Goal: Task Accomplishment & Management: Use online tool/utility

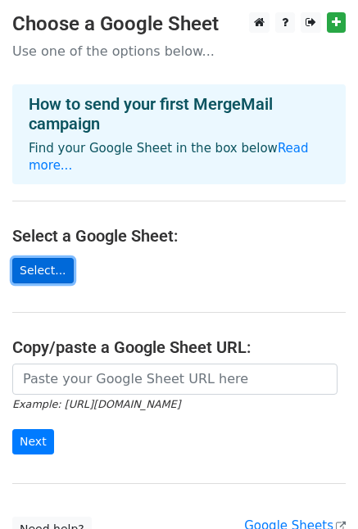
click at [49, 258] on link "Select..." at bounding box center [42, 270] width 61 height 25
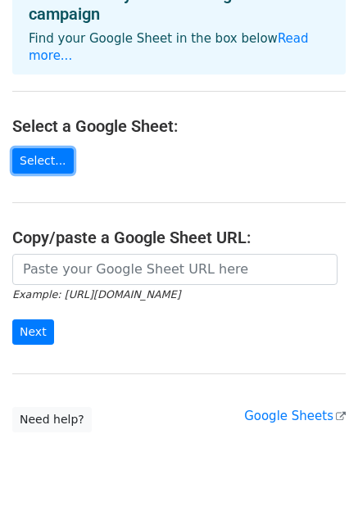
scroll to position [125, 0]
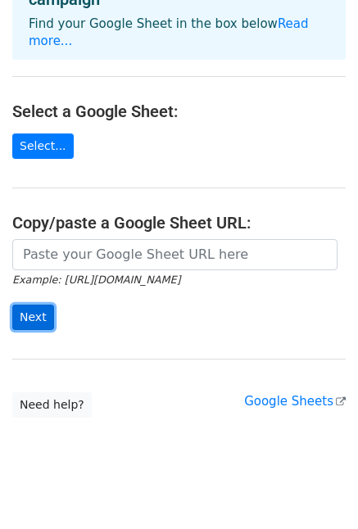
click at [31, 305] on input "Next" at bounding box center [33, 317] width 42 height 25
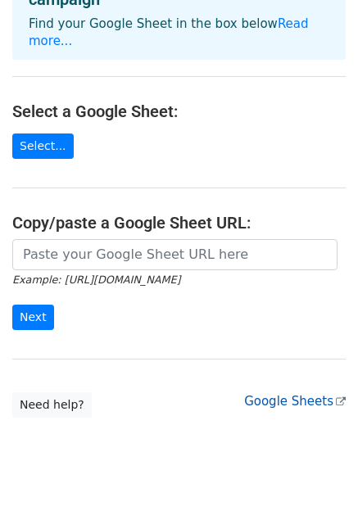
click at [298, 394] on link "Google Sheets" at bounding box center [295, 401] width 102 height 15
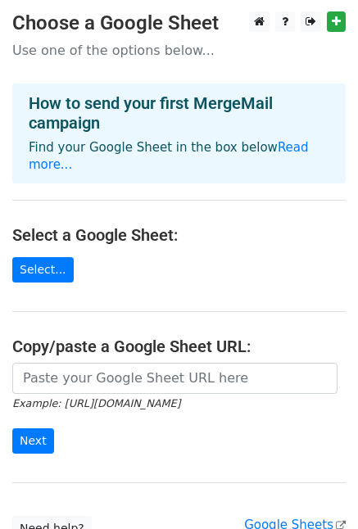
scroll to position [0, 0]
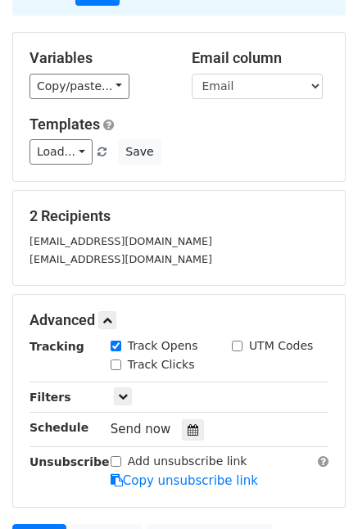
scroll to position [282, 0]
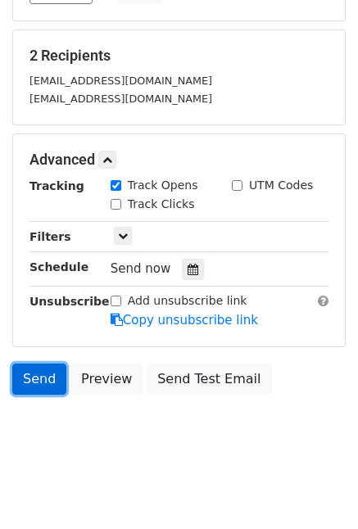
click at [38, 368] on link "Send" at bounding box center [39, 379] width 54 height 31
click at [32, 368] on link "Send" at bounding box center [39, 379] width 54 height 31
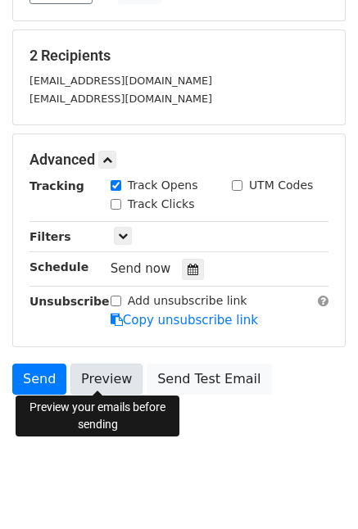
click at [96, 370] on link "Preview" at bounding box center [106, 379] width 72 height 31
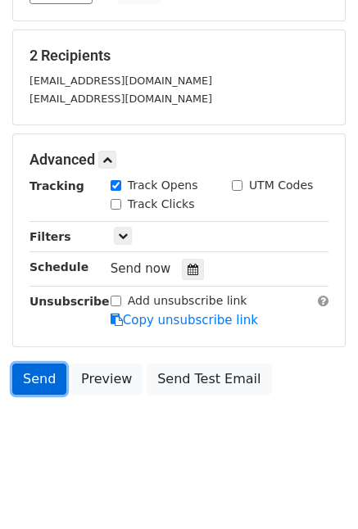
click at [40, 373] on link "Send" at bounding box center [39, 379] width 54 height 31
click at [20, 369] on link "Send" at bounding box center [39, 379] width 54 height 31
click at [19, 372] on link "Send" at bounding box center [39, 379] width 54 height 31
click at [17, 372] on link "Send" at bounding box center [39, 379] width 54 height 31
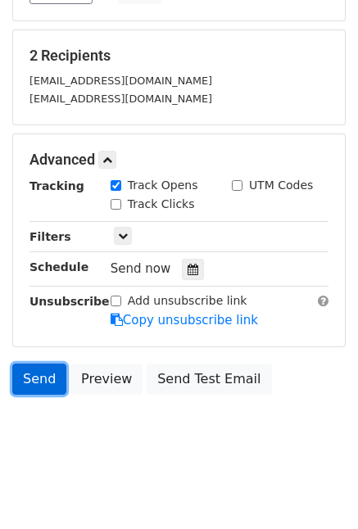
click at [17, 372] on link "Send" at bounding box center [39, 379] width 54 height 31
click at [41, 373] on link "Send" at bounding box center [39, 379] width 54 height 31
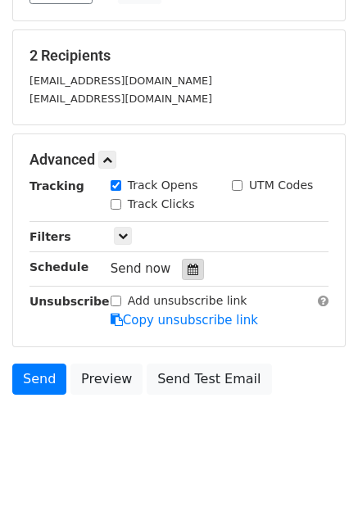
click at [188, 264] on icon at bounding box center [193, 269] width 11 height 11
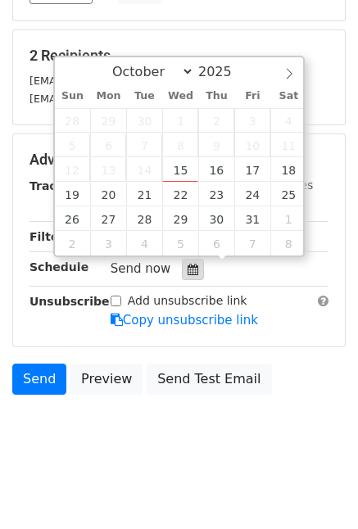
click at [188, 264] on icon at bounding box center [193, 269] width 11 height 11
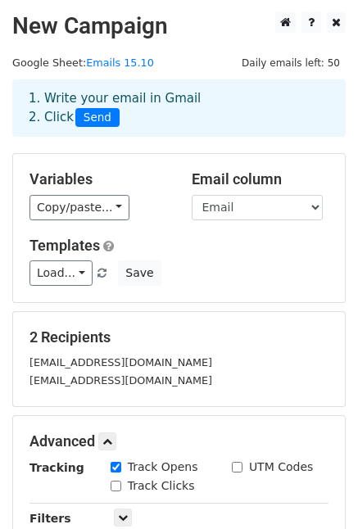
scroll to position [0, 0]
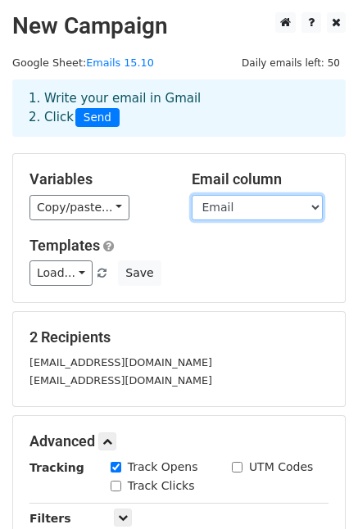
click at [283, 208] on select "Email" at bounding box center [257, 207] width 131 height 25
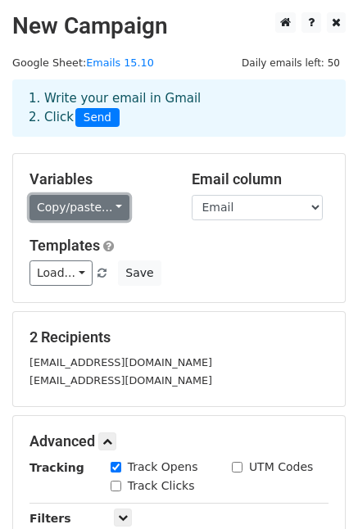
click at [78, 207] on link "Copy/paste..." at bounding box center [79, 207] width 100 height 25
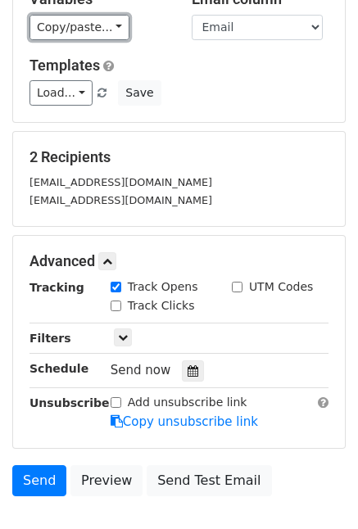
scroll to position [282, 0]
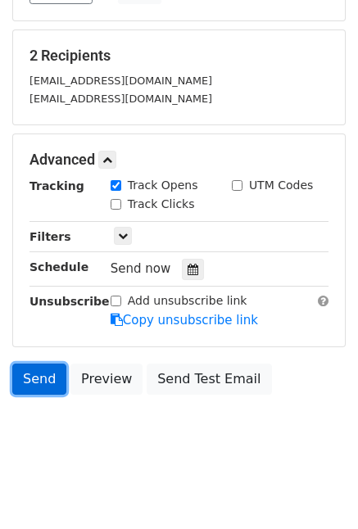
click at [39, 374] on link "Send" at bounding box center [39, 379] width 54 height 31
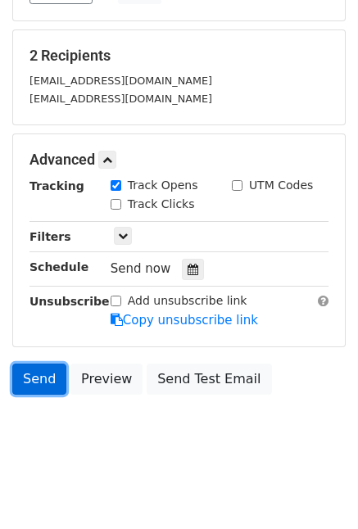
click at [34, 364] on link "Send" at bounding box center [39, 379] width 54 height 31
click at [30, 370] on link "Send" at bounding box center [39, 379] width 54 height 31
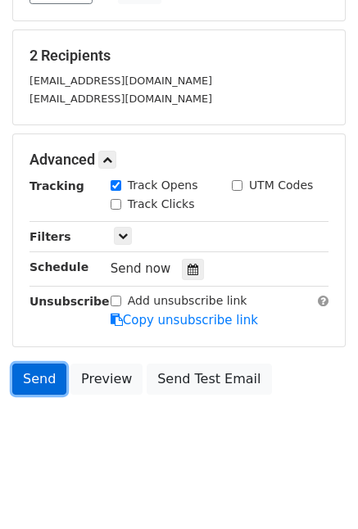
click at [16, 378] on link "Send" at bounding box center [39, 379] width 54 height 31
click at [31, 370] on link "Send" at bounding box center [39, 379] width 54 height 31
click at [39, 369] on link "Send" at bounding box center [39, 379] width 54 height 31
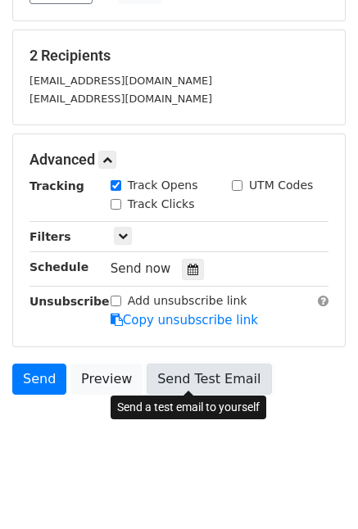
click at [170, 373] on link "Send Test Email" at bounding box center [209, 379] width 125 height 31
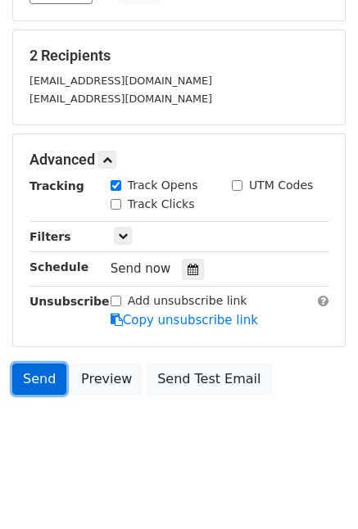
click at [45, 372] on link "Send" at bounding box center [39, 379] width 54 height 31
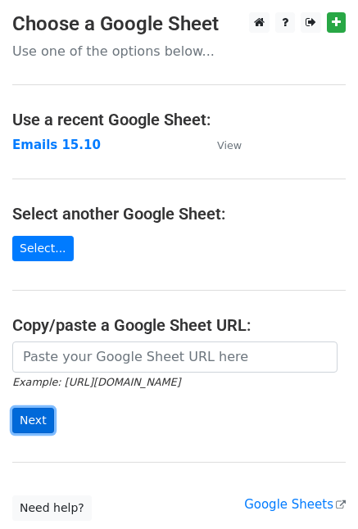
click at [36, 423] on input "Next" at bounding box center [33, 420] width 42 height 25
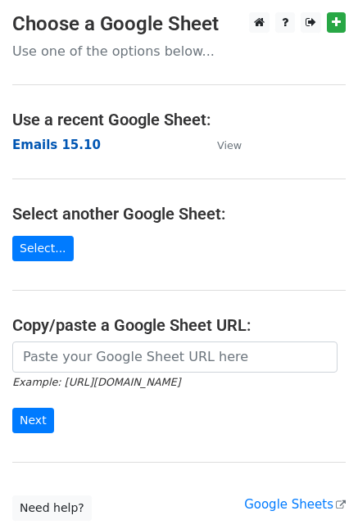
click at [52, 138] on strong "Emails 15.10" at bounding box center [56, 145] width 88 height 15
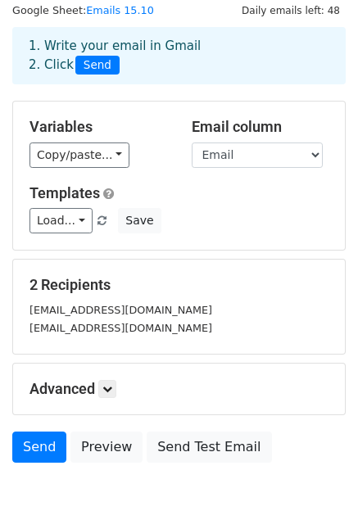
scroll to position [82, 0]
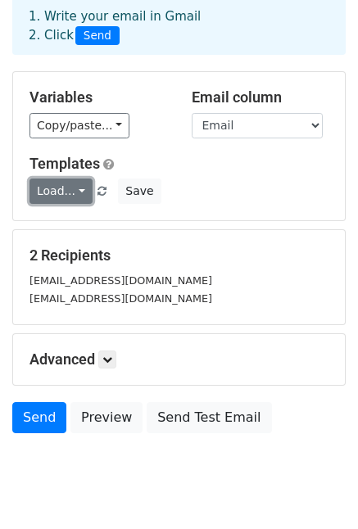
click at [61, 186] on link "Load..." at bounding box center [60, 191] width 63 height 25
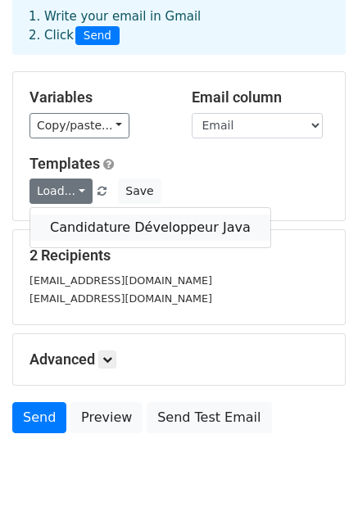
click at [82, 222] on link "Candidature Développeur Java" at bounding box center [150, 228] width 240 height 26
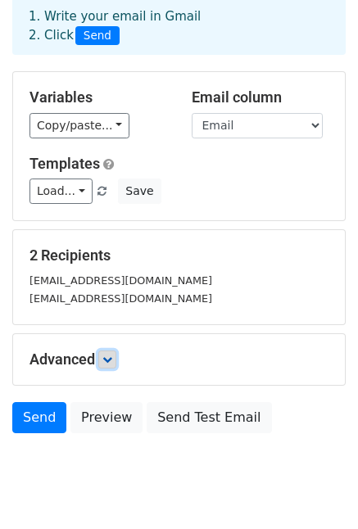
click at [109, 360] on icon at bounding box center [107, 360] width 10 height 10
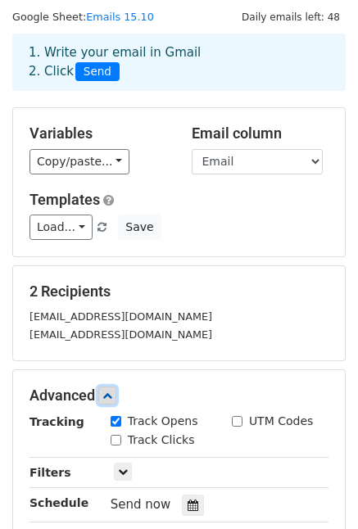
scroll to position [0, 0]
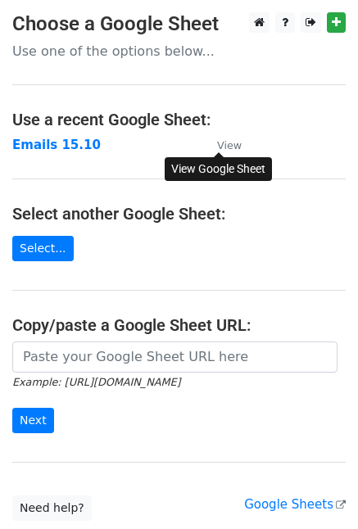
click at [232, 145] on small "View" at bounding box center [229, 145] width 25 height 12
click at [291, 219] on h4 "Select another Google Sheet:" at bounding box center [179, 214] width 334 height 20
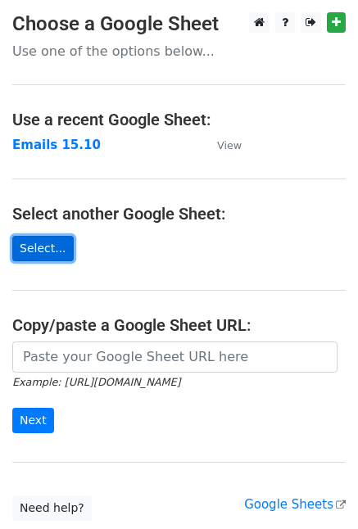
click at [43, 246] on link "Select..." at bounding box center [42, 248] width 61 height 25
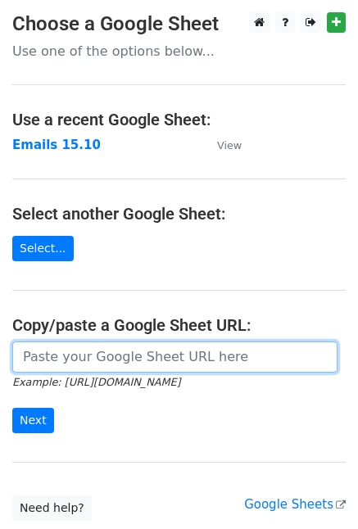
click at [87, 355] on input "url" at bounding box center [174, 357] width 325 height 31
paste input "https://docs.google.com/spreadsheets/d/1R2UUj2umF9w8go3gtP3FTQreWQ8MYkA_jBZkPH0…"
type input "https://docs.google.com/spreadsheets/d/1R2UUj2umF9w8go3gtP3FTQreWQ8MYkA_jBZkPH0…"
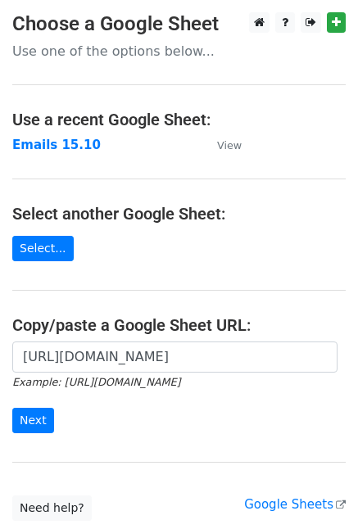
scroll to position [0, 0]
click at [125, 404] on form "https://docs.google.com/spreadsheets/d/1R2UUj2umF9w8go3gtP3FTQreWQ8MYkA_jBZkPH0…" at bounding box center [179, 388] width 334 height 92
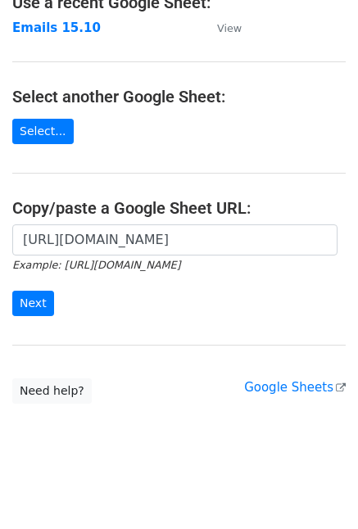
scroll to position [120, 0]
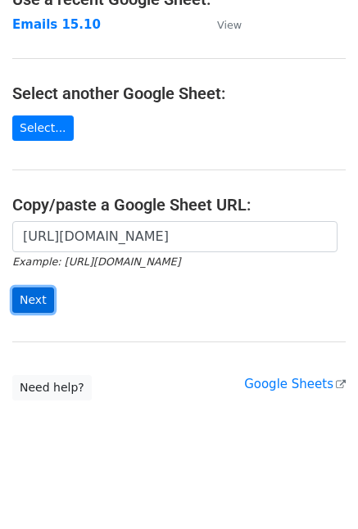
click at [35, 302] on input "Next" at bounding box center [33, 300] width 42 height 25
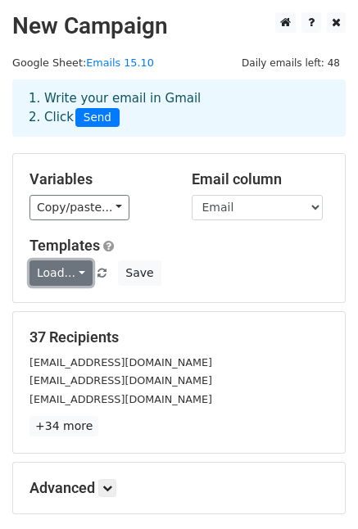
click at [69, 275] on link "Load..." at bounding box center [60, 273] width 63 height 25
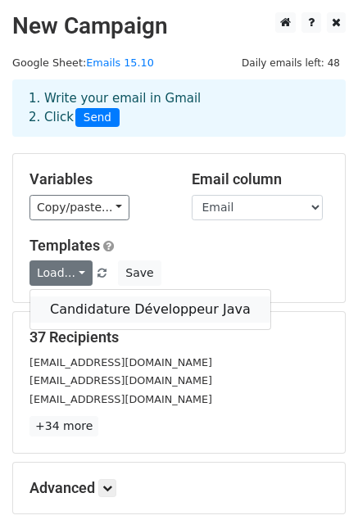
click at [76, 302] on link "Candidature Développeur Java" at bounding box center [150, 310] width 240 height 26
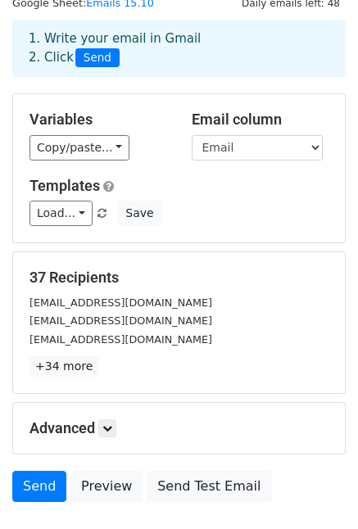
scroll to position [164, 0]
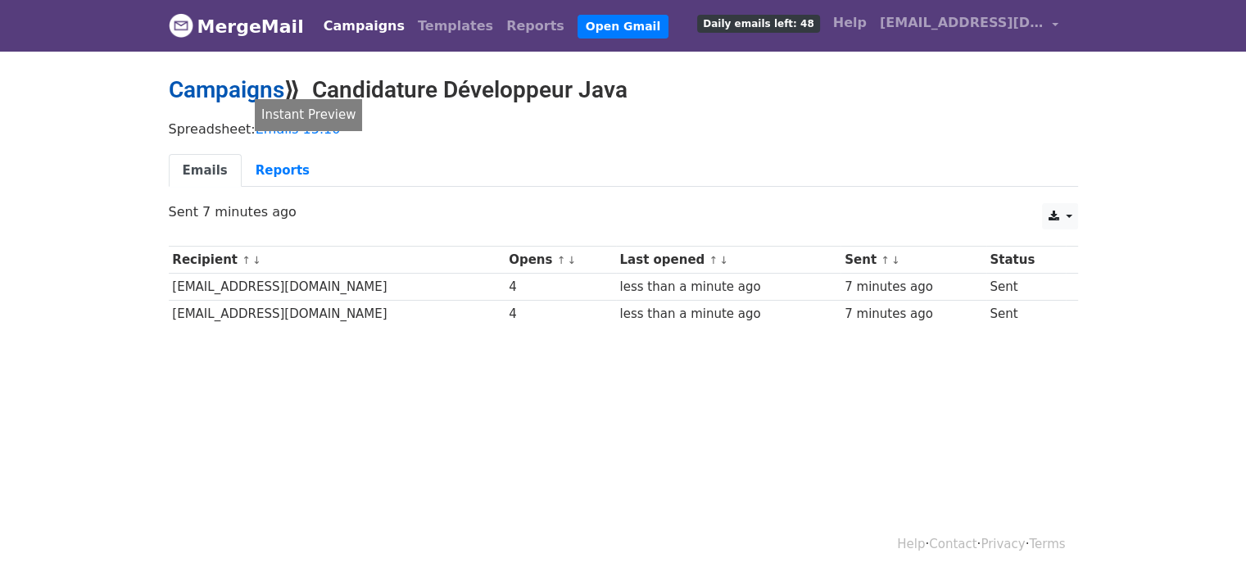
click at [243, 87] on link "Campaigns" at bounding box center [227, 89] width 116 height 27
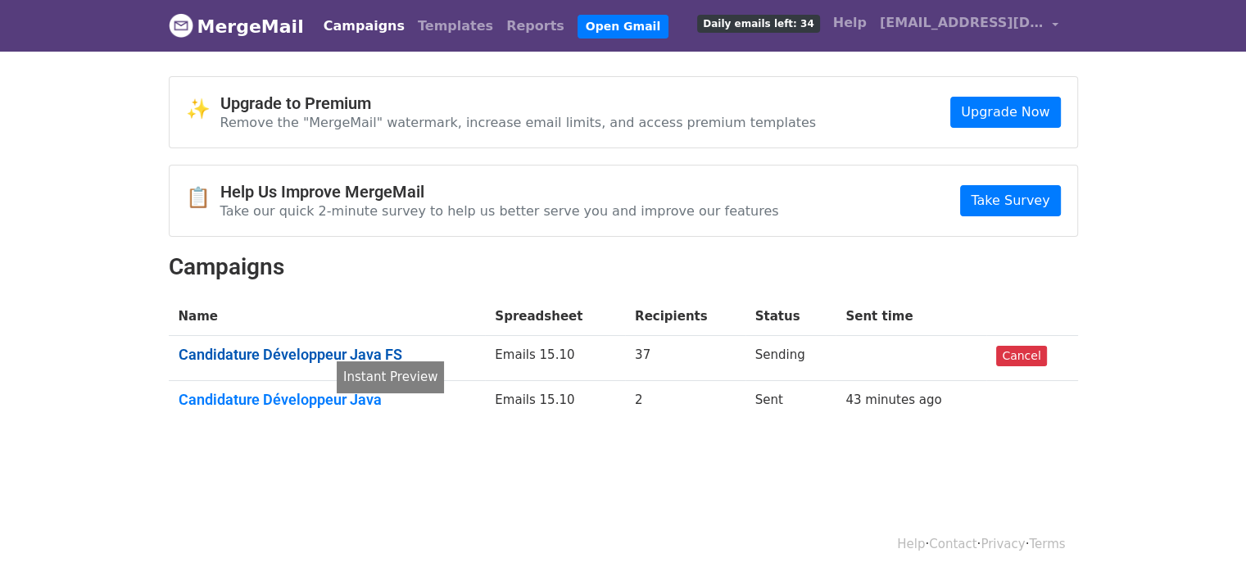
click at [324, 349] on link "Candidature Développeur Java FS" at bounding box center [327, 355] width 297 height 18
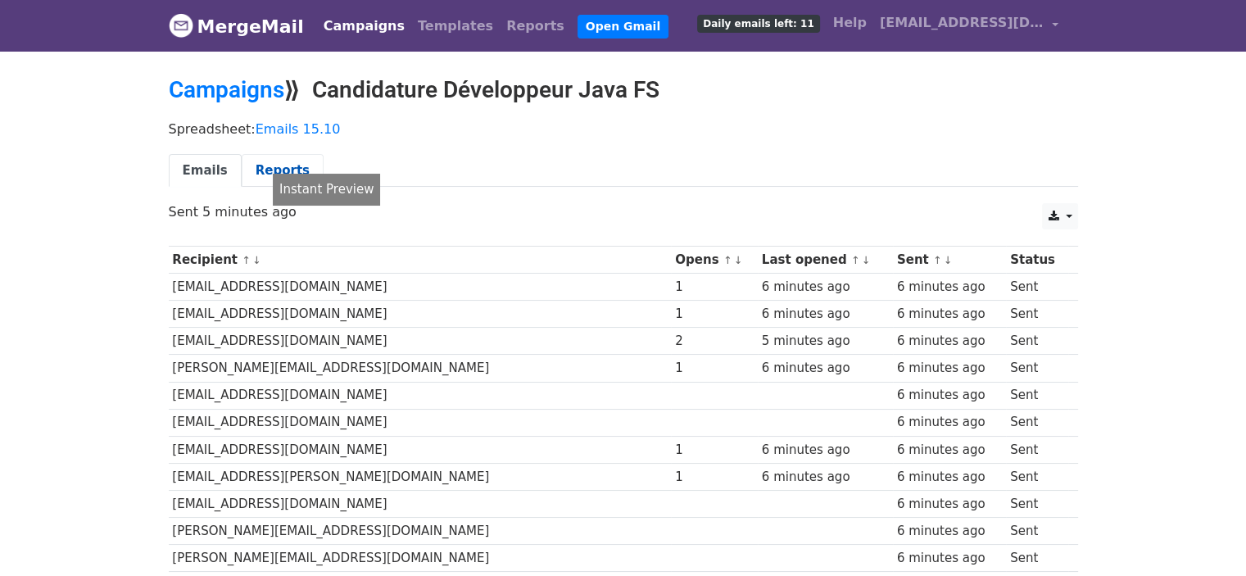
click at [261, 161] on link "Reports" at bounding box center [283, 171] width 82 height 34
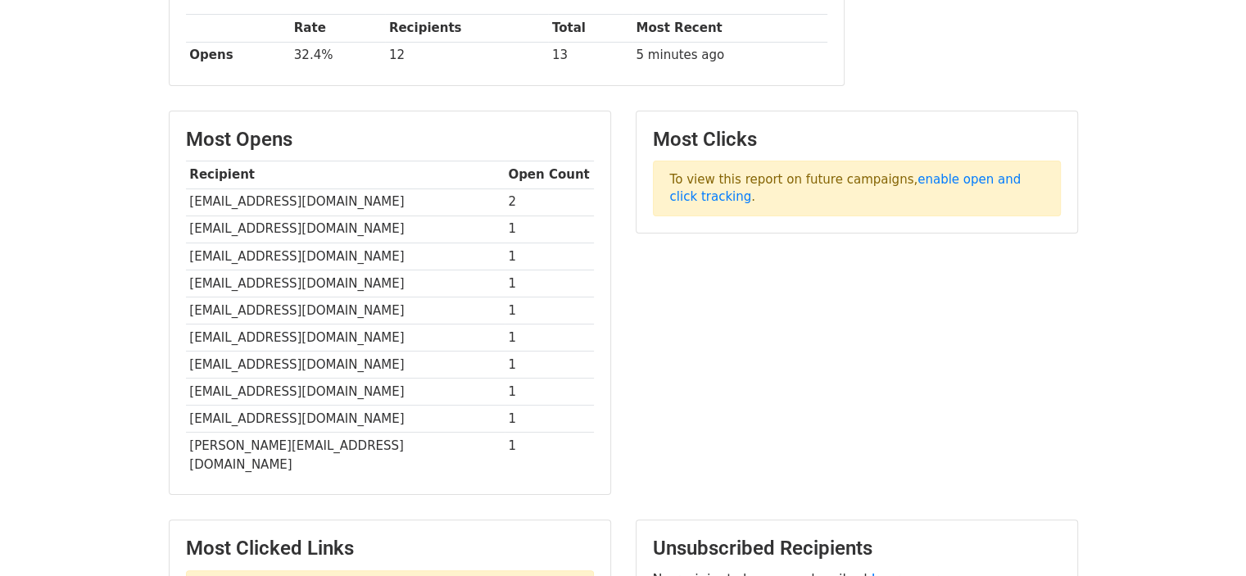
scroll to position [474, 0]
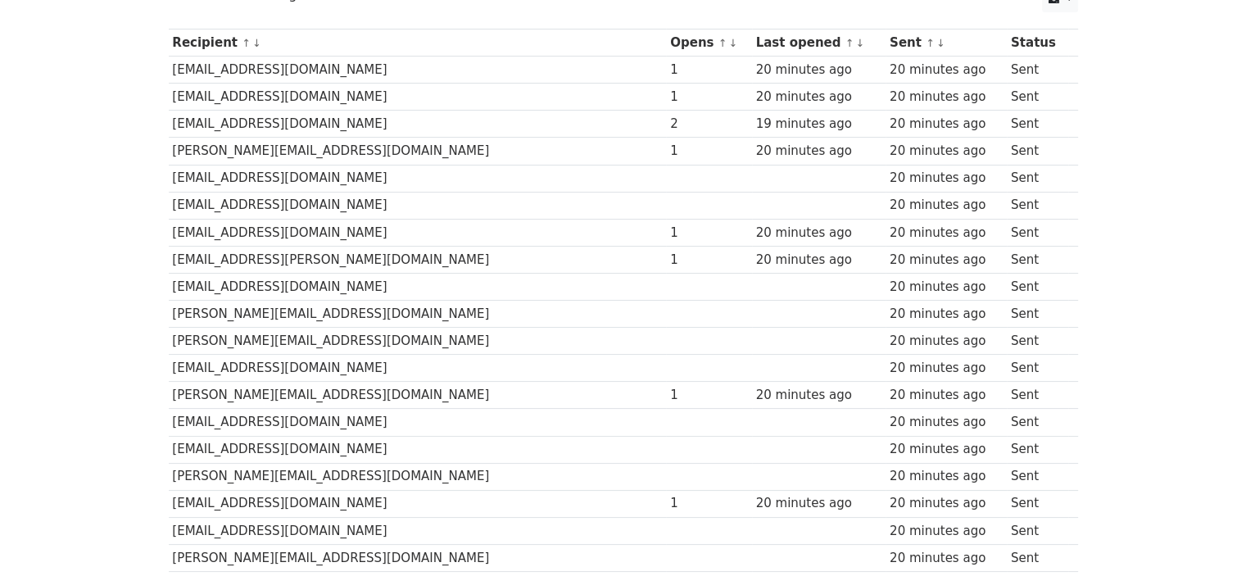
scroll to position [19, 0]
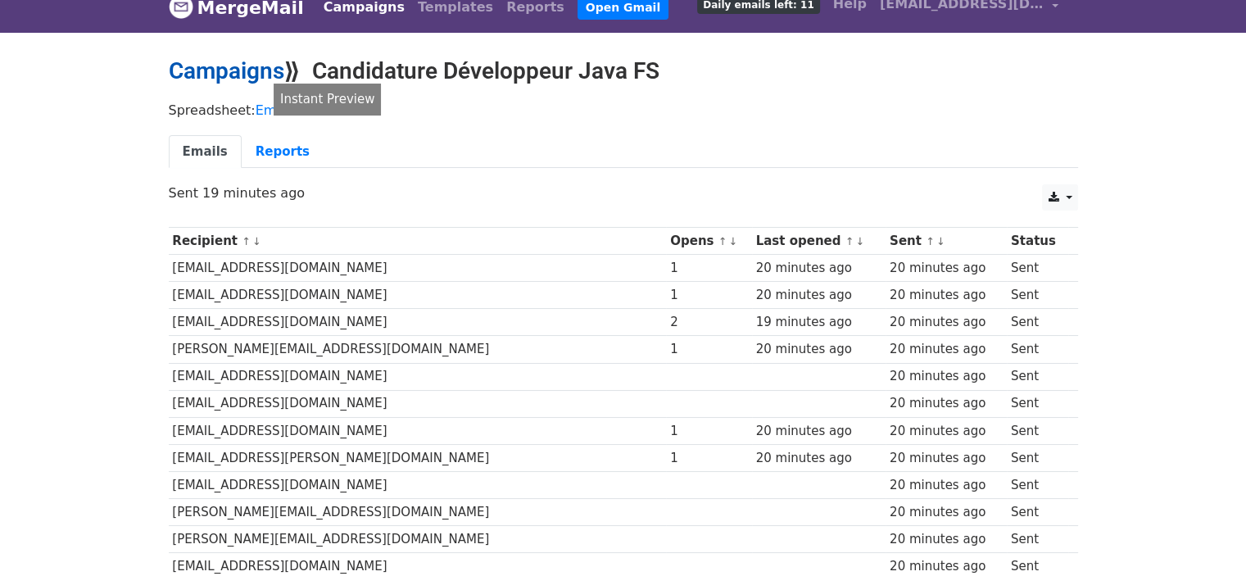
click at [262, 71] on link "Campaigns" at bounding box center [227, 70] width 116 height 27
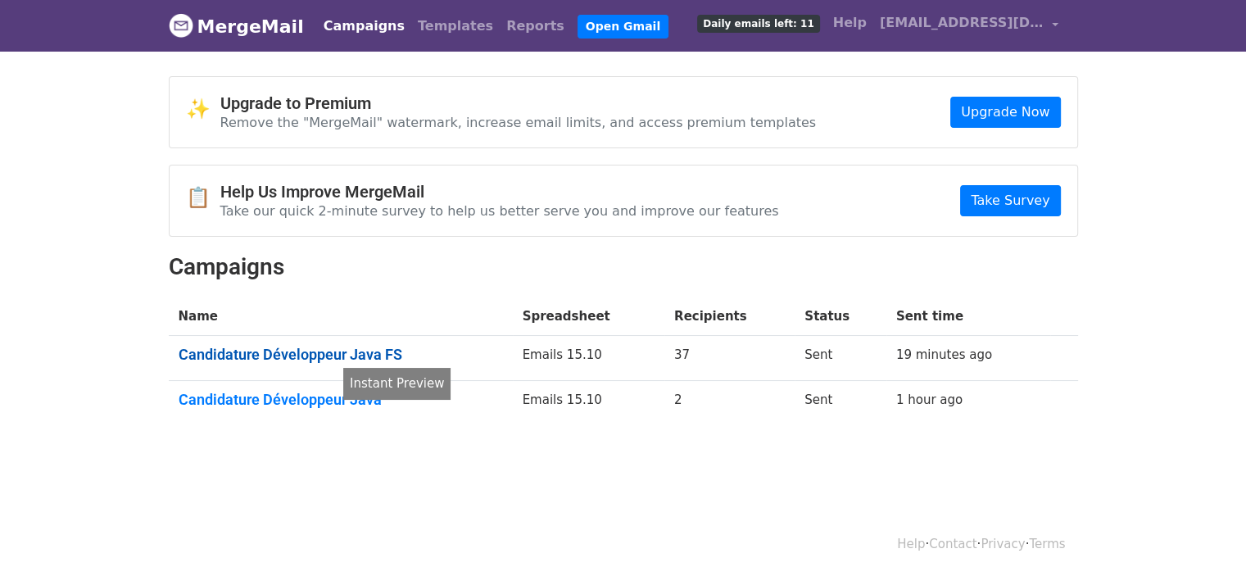
click at [331, 356] on link "Candidature Développeur Java FS" at bounding box center [341, 355] width 324 height 18
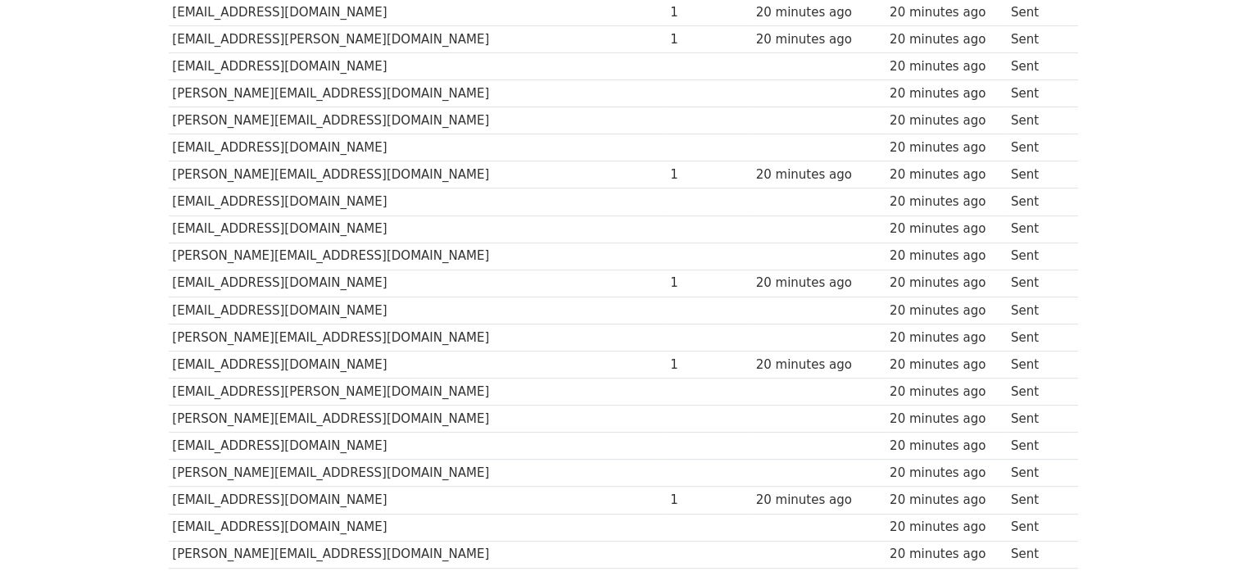
scroll to position [265, 0]
